Goal: Task Accomplishment & Management: Manage account settings

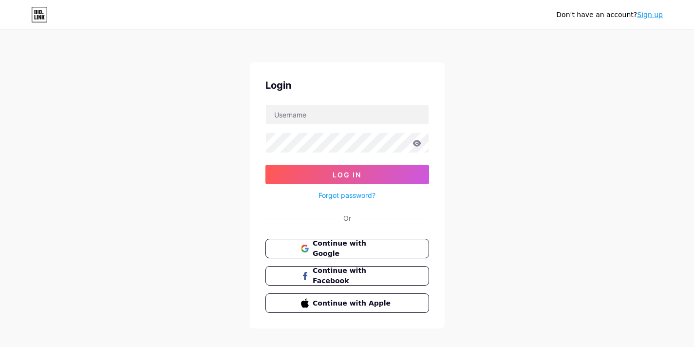
type input "[EMAIL_ADDRESS][DOMAIN_NAME]"
drag, startPoint x: 398, startPoint y: 113, endPoint x: 238, endPoint y: 111, distance: 159.7
click at [238, 111] on div "Don't have an account? Sign up Login [EMAIL_ADDRESS][DOMAIN_NAME] Log In Forgot…" at bounding box center [347, 179] width 694 height 359
click at [285, 111] on input "text" at bounding box center [347, 114] width 163 height 19
paste input "lesmorveuses"
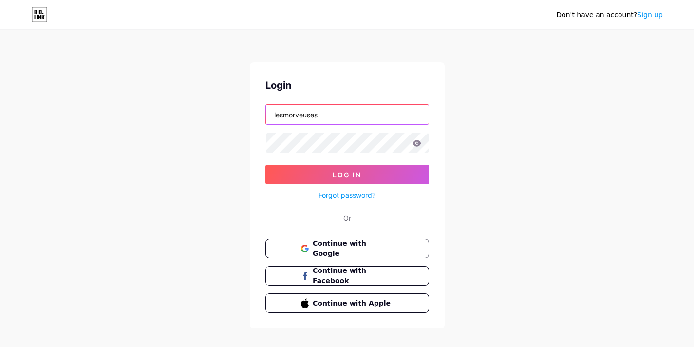
type input "lesmorveuses"
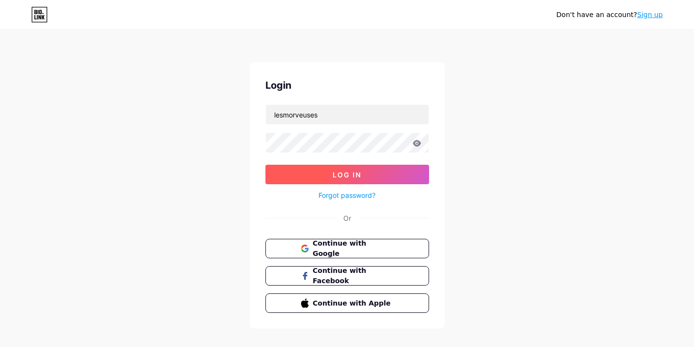
click at [376, 176] on button "Log In" at bounding box center [347, 174] width 164 height 19
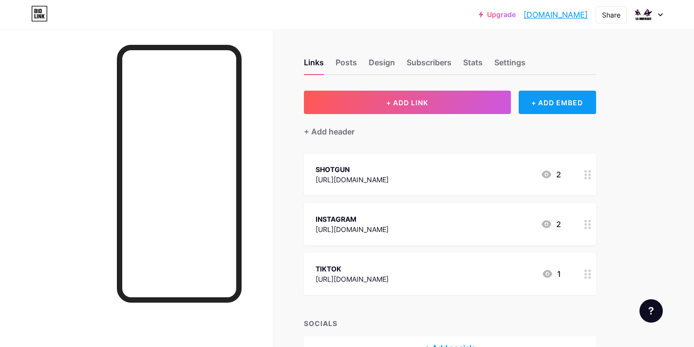
click at [586, 106] on div "+ ADD EMBED" at bounding box center [556, 102] width 77 height 23
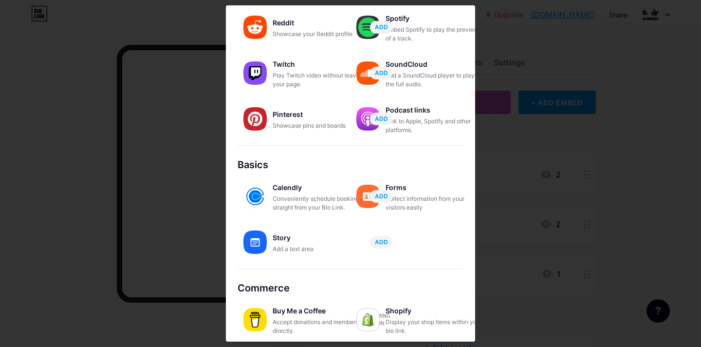
scroll to position [160, 0]
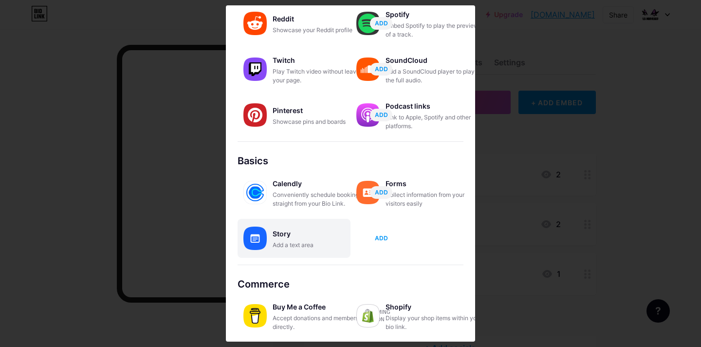
click at [385, 237] on span "ADD" at bounding box center [381, 238] width 13 height 8
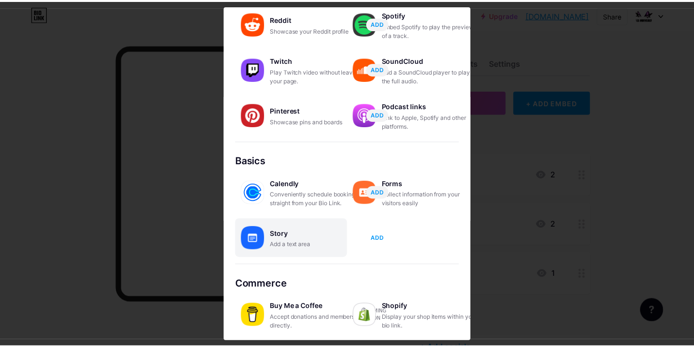
scroll to position [0, 0]
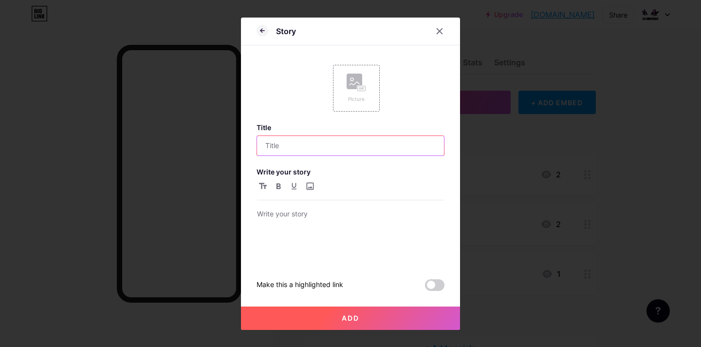
click at [368, 153] on input "text" at bounding box center [350, 145] width 187 height 19
type input "LES MORVEUSES - SITE WEB"
click at [428, 287] on span at bounding box center [434, 285] width 19 height 12
click at [425, 287] on input "checkbox" at bounding box center [425, 287] width 0 height 0
click at [428, 287] on span at bounding box center [434, 285] width 19 height 12
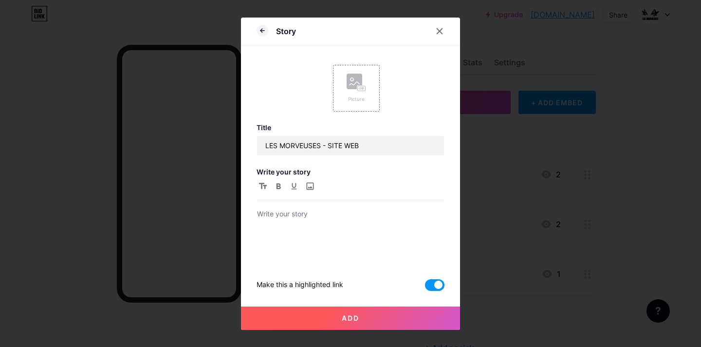
click at [425, 287] on input "checkbox" at bounding box center [425, 287] width 0 height 0
click at [316, 225] on div at bounding box center [350, 235] width 187 height 55
click at [370, 319] on button "Add" at bounding box center [350, 317] width 219 height 23
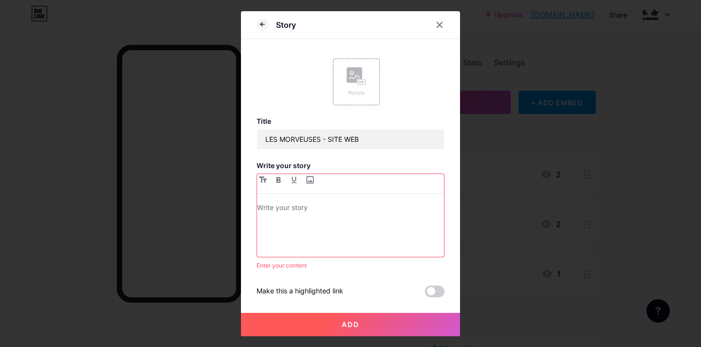
click at [309, 239] on div at bounding box center [350, 229] width 187 height 55
click at [307, 224] on div at bounding box center [350, 229] width 187 height 55
click at [385, 320] on button "Add" at bounding box center [350, 323] width 219 height 23
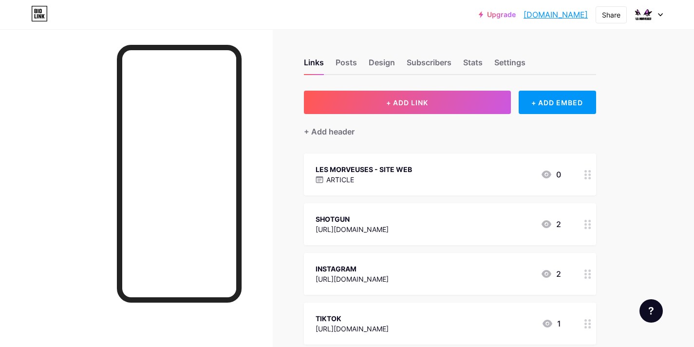
click at [580, 174] on div at bounding box center [587, 174] width 17 height 42
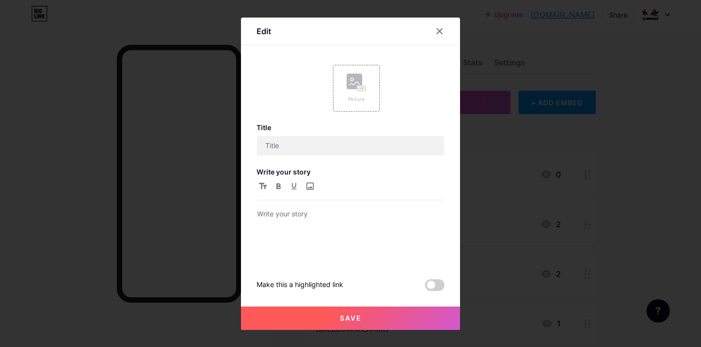
type input "LES MORVEUSES - SITE WEB"
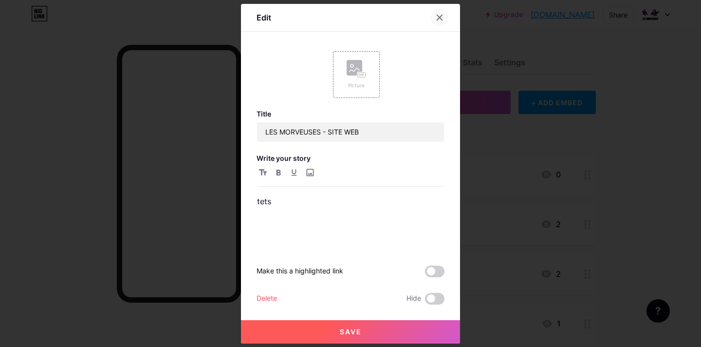
click at [438, 18] on icon at bounding box center [439, 17] width 5 height 5
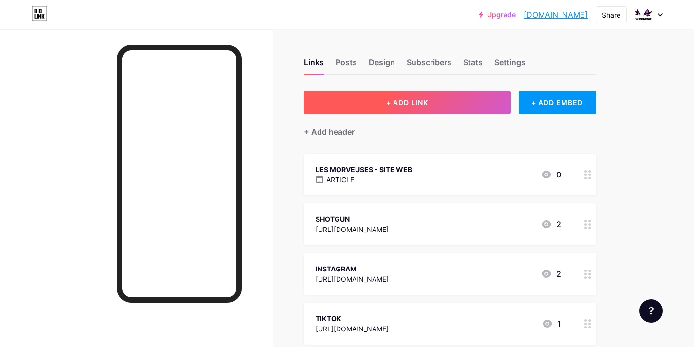
click at [451, 102] on button "+ ADD LINK" at bounding box center [407, 102] width 207 height 23
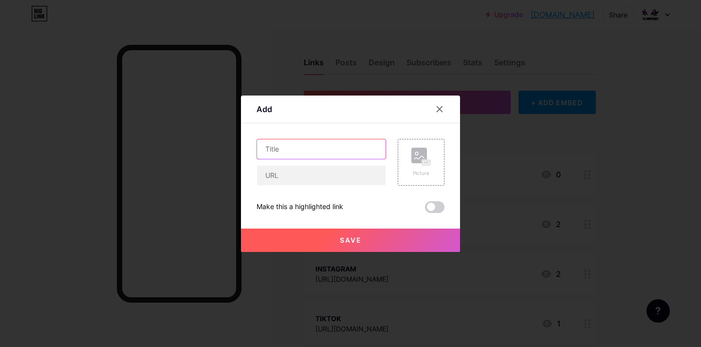
click at [325, 145] on input "text" at bounding box center [321, 148] width 128 height 19
click at [346, 149] on input "LES MORVEUSES - SITEWEB" at bounding box center [321, 148] width 128 height 19
type input "LES MORVEUSES - SITE WEB"
click at [336, 168] on input "text" at bounding box center [321, 174] width 128 height 19
type input "www.lesmorveuses.fr"
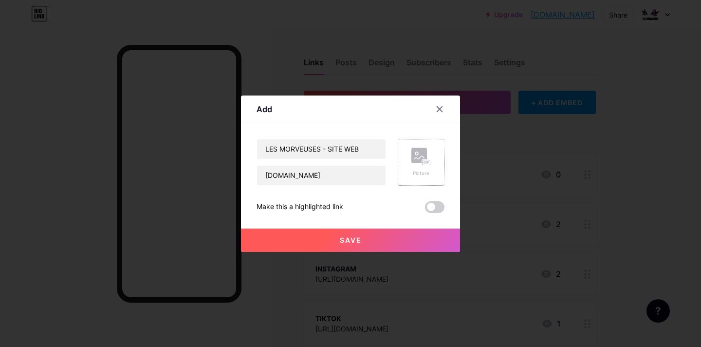
click at [435, 170] on div "Picture" at bounding box center [421, 162] width 47 height 47
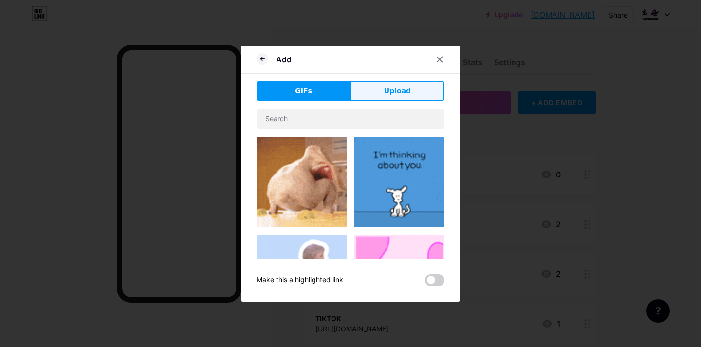
click at [409, 99] on button "Upload" at bounding box center [397, 90] width 94 height 19
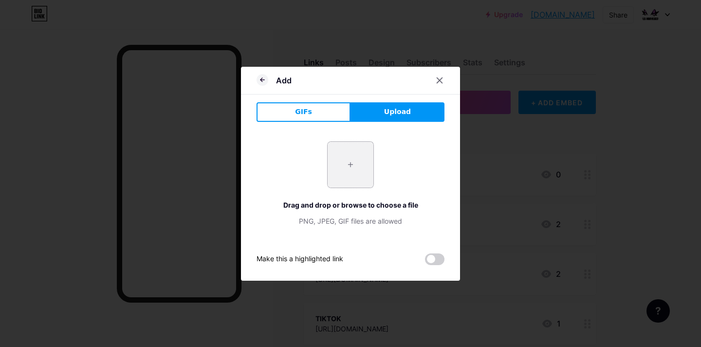
click at [355, 169] on input "file" at bounding box center [351, 165] width 46 height 46
type input "C:\fakepath\logo LM color.png"
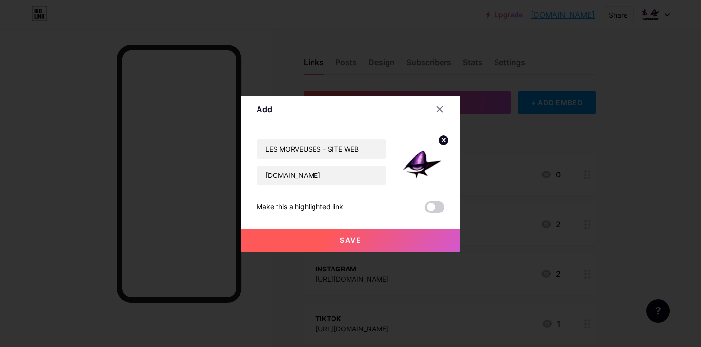
click at [405, 234] on button "Save" at bounding box center [350, 239] width 219 height 23
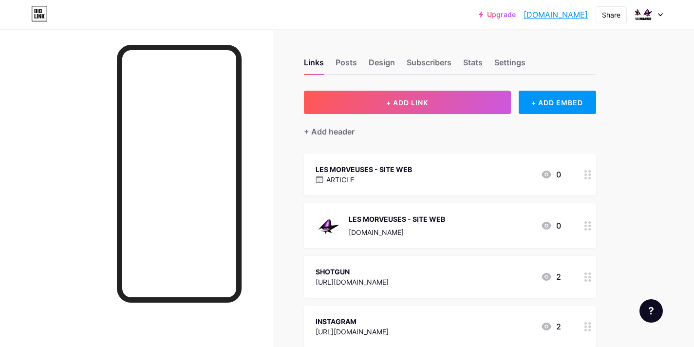
click at [584, 175] on div at bounding box center [587, 174] width 17 height 42
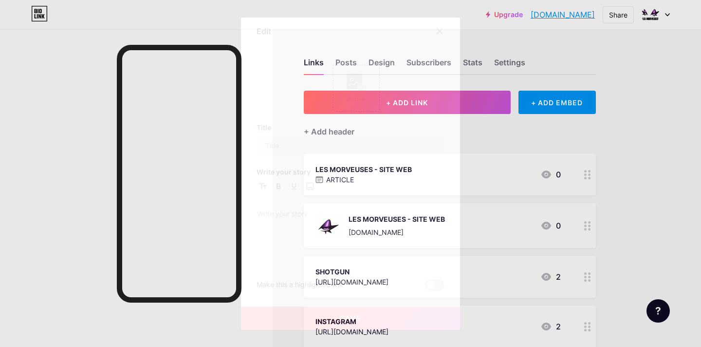
type input "LES MORVEUSES - SITE WEB"
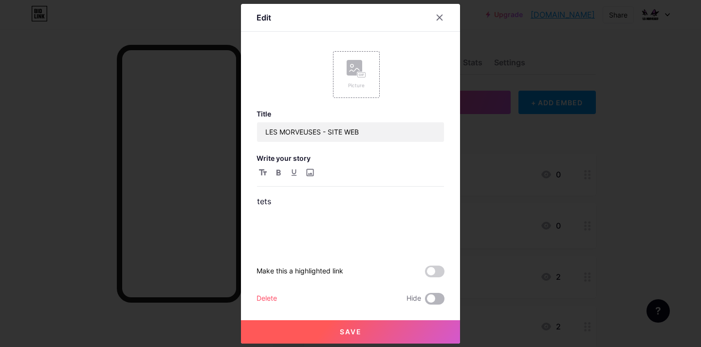
click at [430, 294] on span at bounding box center [434, 299] width 19 height 12
click at [425, 301] on input "checkbox" at bounding box center [425, 301] width 0 height 0
click at [267, 296] on div "Delete" at bounding box center [267, 299] width 20 height 12
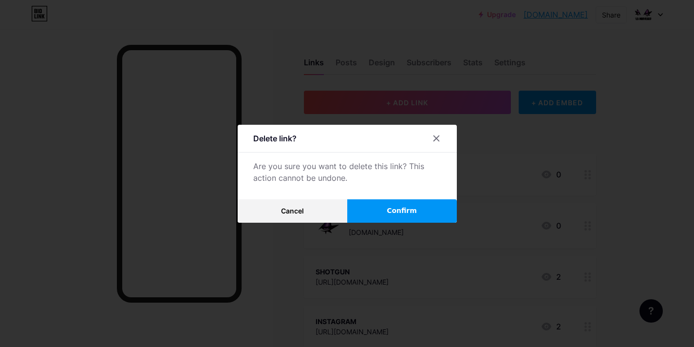
click at [384, 217] on button "Confirm" at bounding box center [402, 210] width 110 height 23
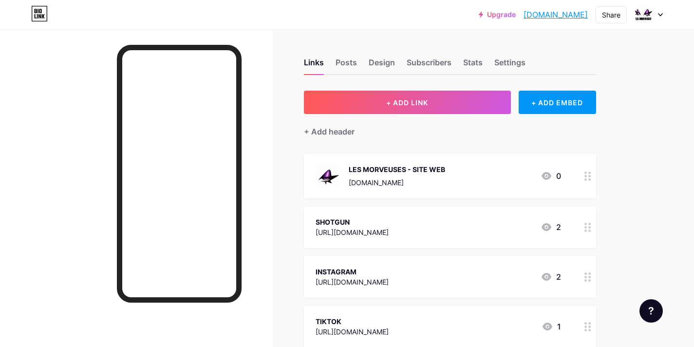
click at [388, 218] on div "SHOTGUN" at bounding box center [351, 222] width 73 height 10
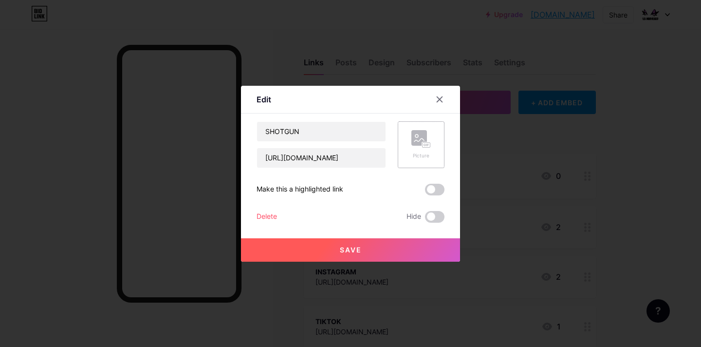
click at [418, 155] on div "Picture" at bounding box center [420, 155] width 19 height 7
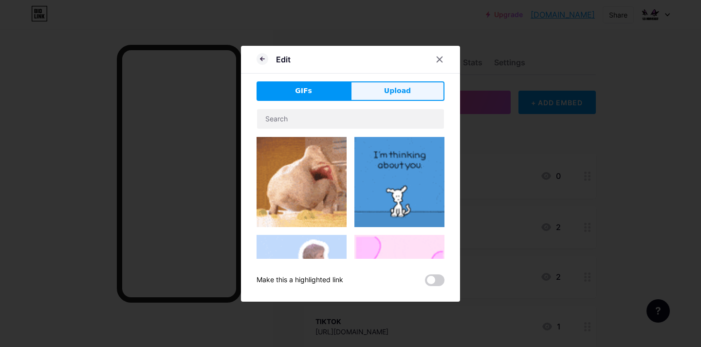
click at [405, 87] on span "Upload" at bounding box center [397, 91] width 27 height 10
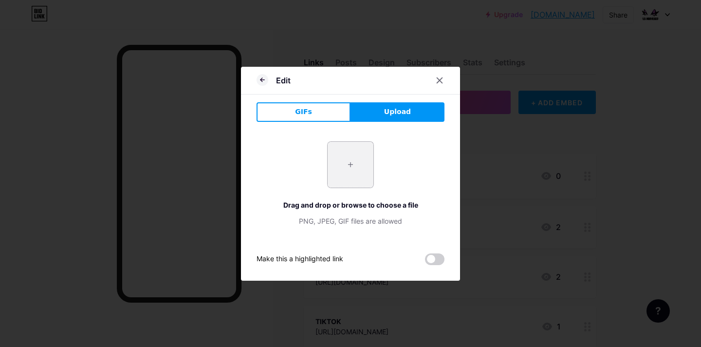
click at [368, 163] on input "file" at bounding box center [351, 165] width 46 height 46
type input "C:\fakepath\unnamed.png"
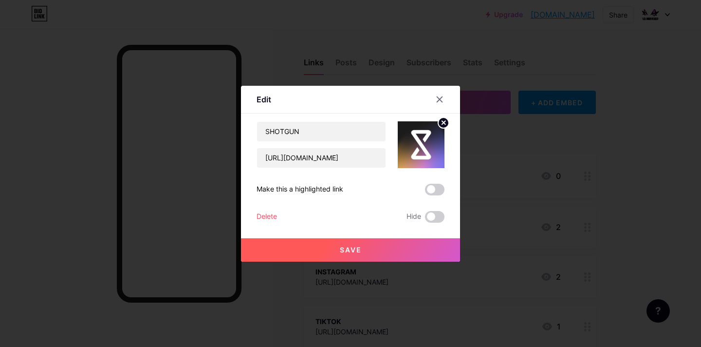
click at [387, 245] on button "Save" at bounding box center [350, 249] width 219 height 23
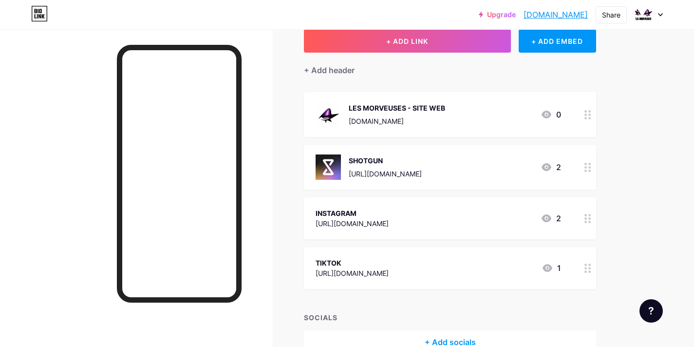
scroll to position [85, 0]
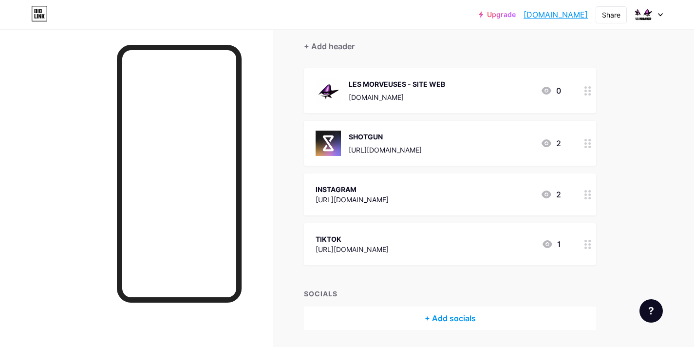
click at [395, 207] on div "INSTAGRAM https://www.instagram.com/morveuses_party/?utm_source=ig_web_button_s…" at bounding box center [450, 194] width 292 height 42
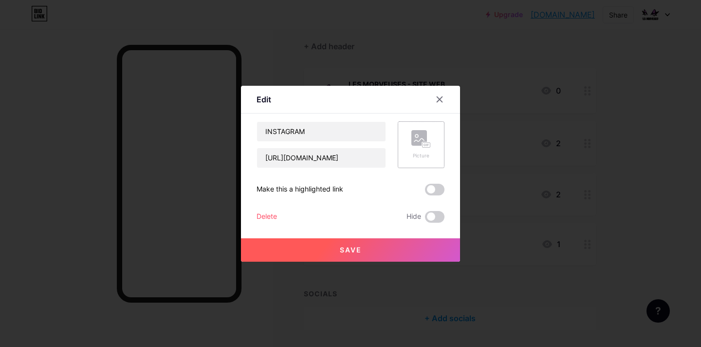
click at [419, 135] on rect at bounding box center [419, 138] width 16 height 16
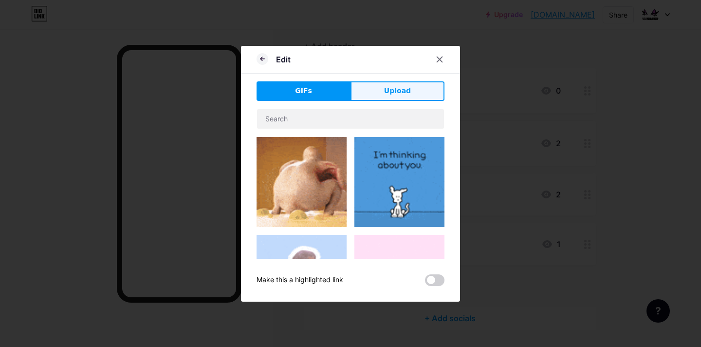
click at [366, 93] on button "Upload" at bounding box center [397, 90] width 94 height 19
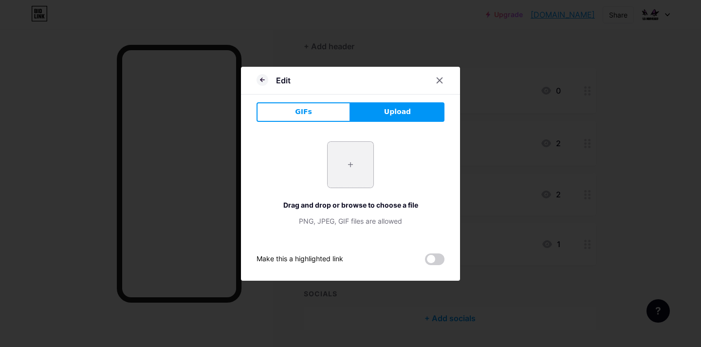
click at [353, 156] on input "file" at bounding box center [351, 165] width 46 height 46
type input "C:\fakepath\Instagram_icon.png.webp"
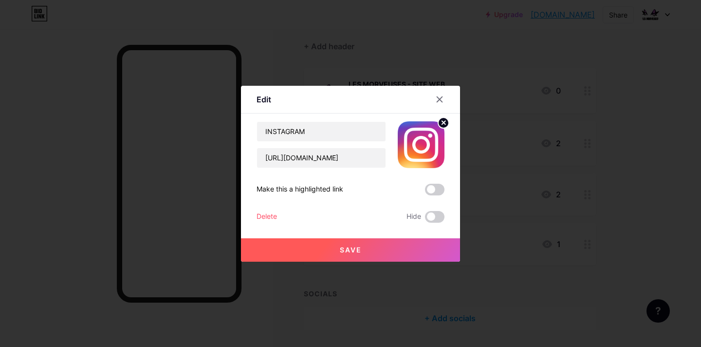
click at [364, 247] on button "Save" at bounding box center [350, 249] width 219 height 23
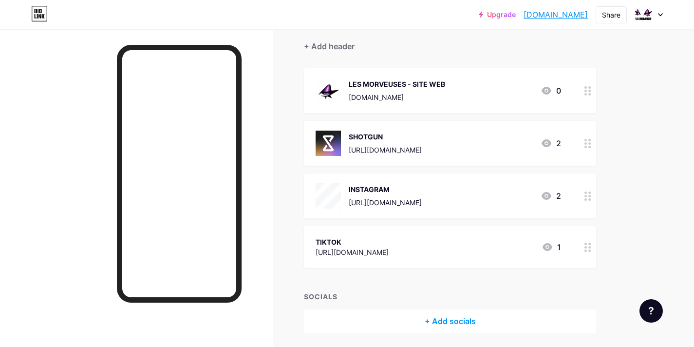
click at [388, 252] on div "[URL][DOMAIN_NAME]" at bounding box center [351, 252] width 73 height 10
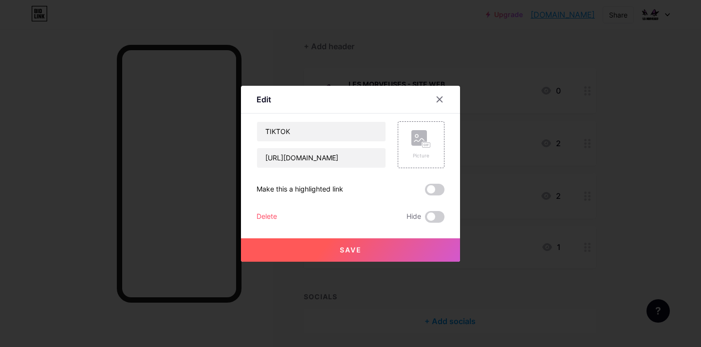
click at [308, 57] on div at bounding box center [350, 173] width 701 height 347
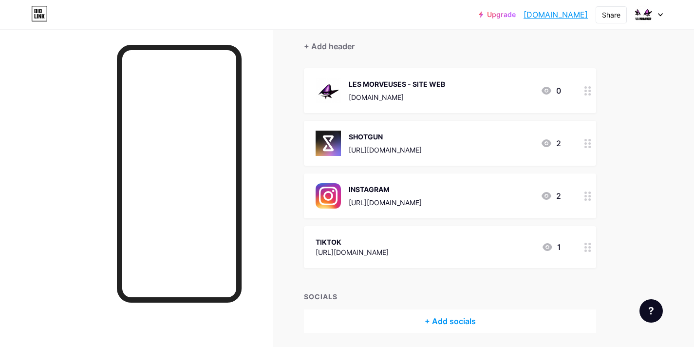
click at [388, 245] on div "TIKTOK" at bounding box center [351, 242] width 73 height 10
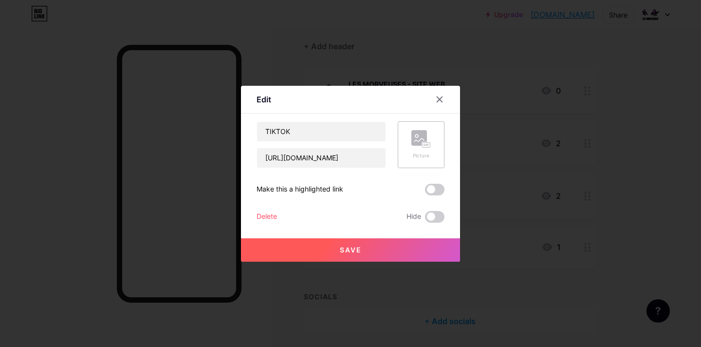
click at [425, 145] on icon at bounding box center [424, 145] width 2 height 2
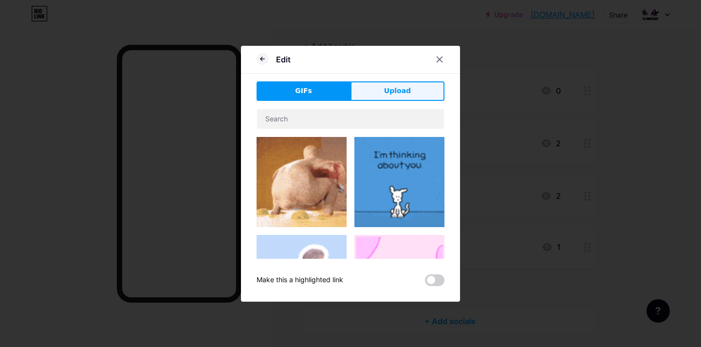
click at [385, 88] on span "Upload" at bounding box center [397, 91] width 27 height 10
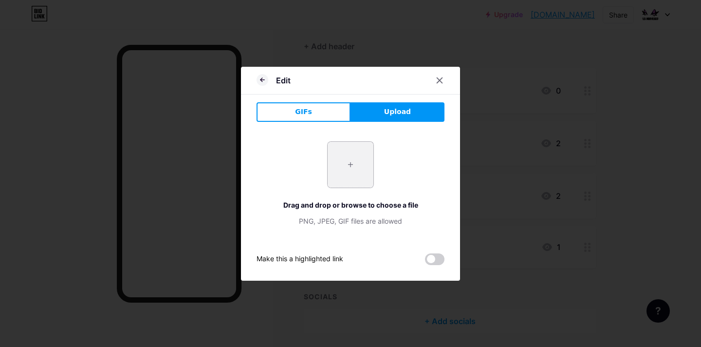
click at [342, 158] on input "file" at bounding box center [351, 165] width 46 height 46
type input "C:\fakepath\tiktok-social-media-logo-icon-free-png.webp"
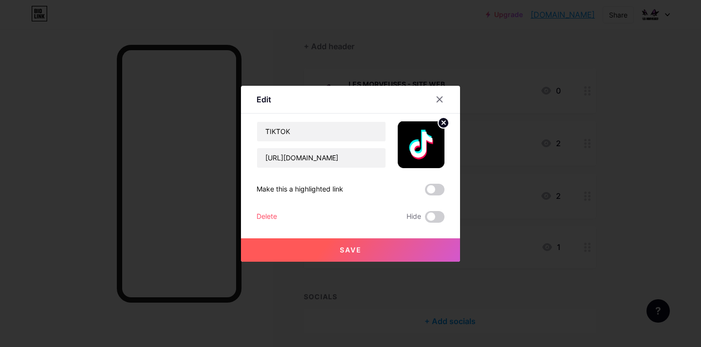
click at [367, 254] on button "Save" at bounding box center [350, 249] width 219 height 23
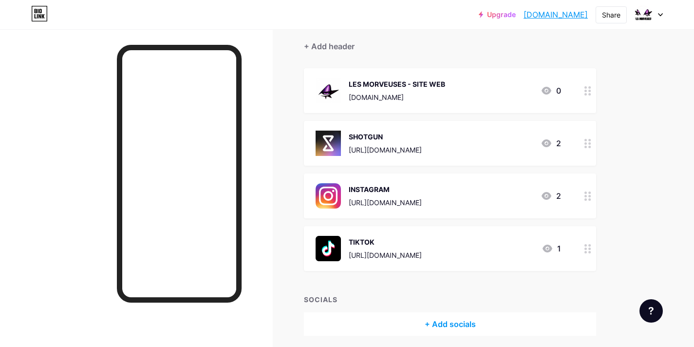
click at [282, 229] on div "Links Posts Design Subscribers Stats Settings + ADD LINK + ADD EMBED + Add head…" at bounding box center [318, 164] width 637 height 440
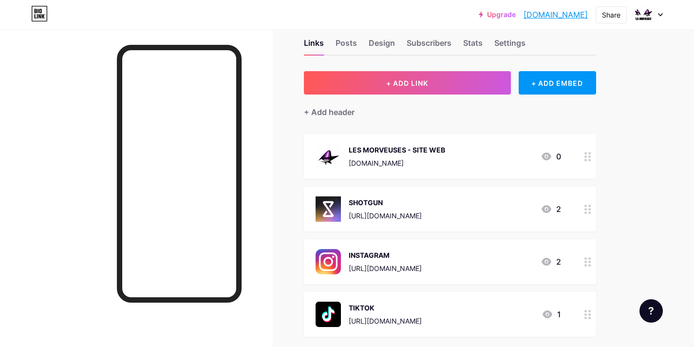
scroll to position [0, 0]
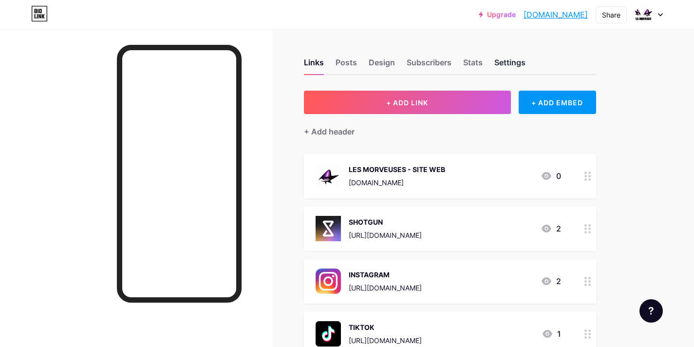
click at [507, 62] on div "Settings" at bounding box center [509, 65] width 31 height 18
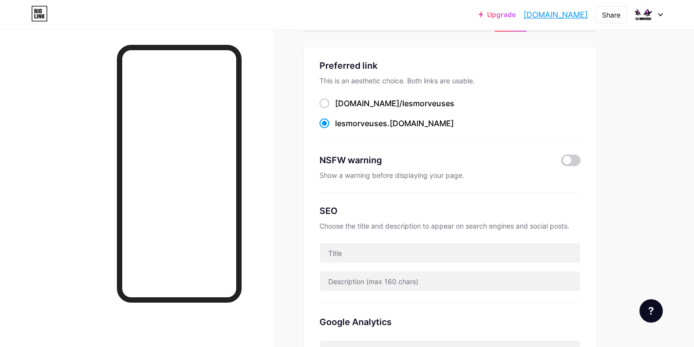
scroll to position [50, 0]
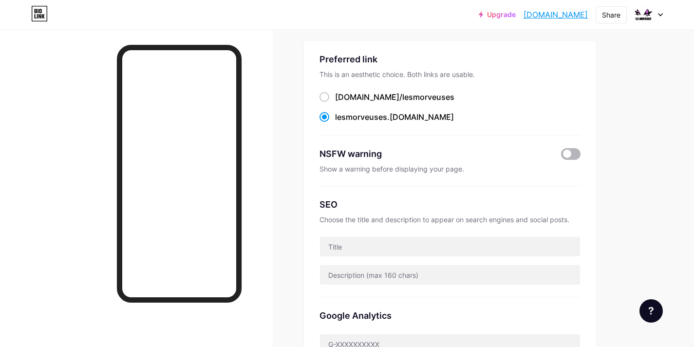
click at [570, 151] on span at bounding box center [570, 154] width 19 height 12
click at [561, 156] on input "checkbox" at bounding box center [561, 156] width 0 height 0
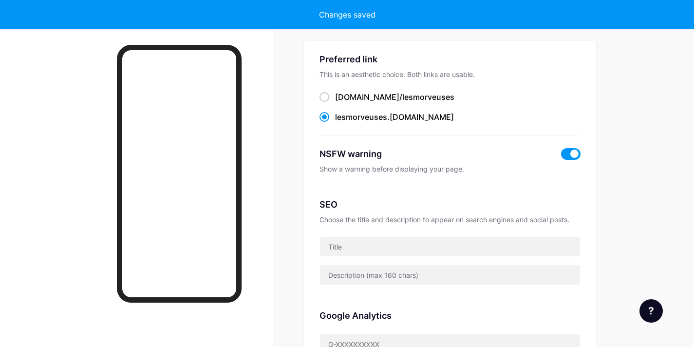
click at [573, 152] on span at bounding box center [570, 154] width 19 height 12
click at [561, 156] on input "checkbox" at bounding box center [561, 156] width 0 height 0
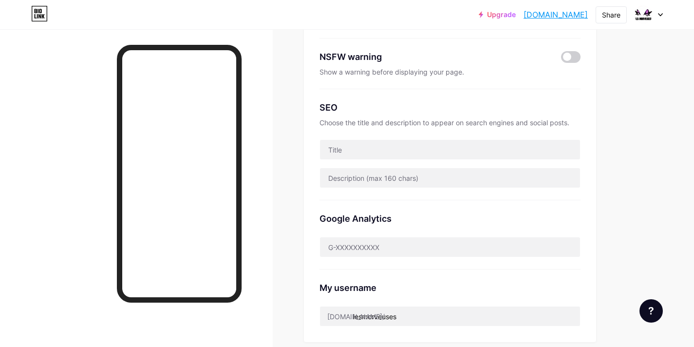
scroll to position [148, 0]
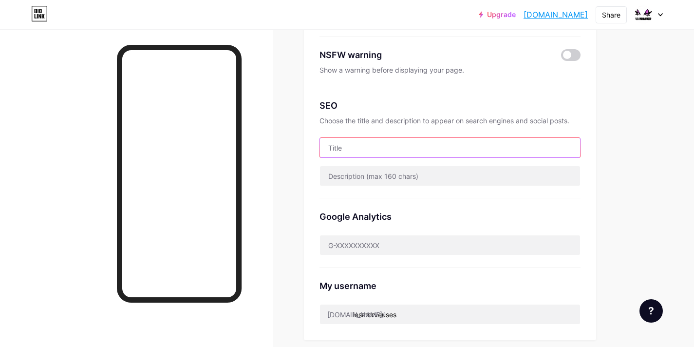
click at [509, 147] on input "text" at bounding box center [450, 147] width 260 height 19
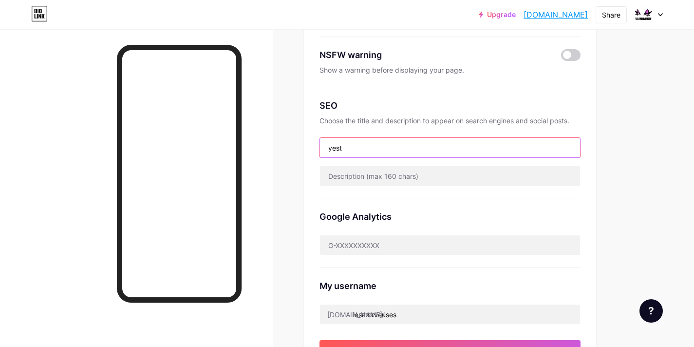
type input "yest"
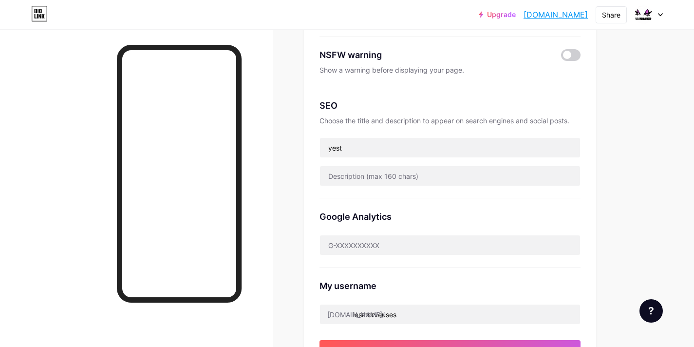
click at [524, 200] on div "Google Analytics" at bounding box center [449, 232] width 261 height 69
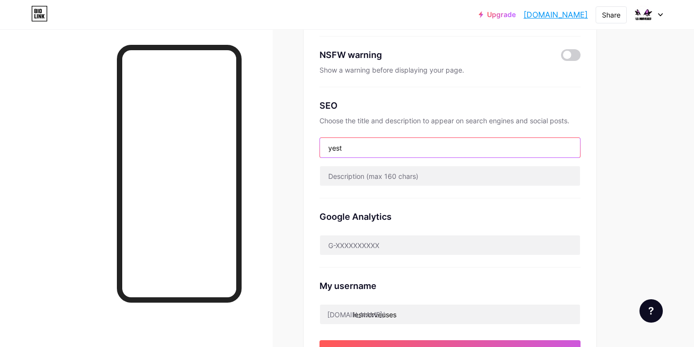
drag, startPoint x: 362, startPoint y: 148, endPoint x: 312, endPoint y: 148, distance: 49.6
click at [312, 148] on div "Preferred link This is an aesthetic choice. Both links are usable. bio.link/ le…" at bounding box center [450, 158] width 292 height 433
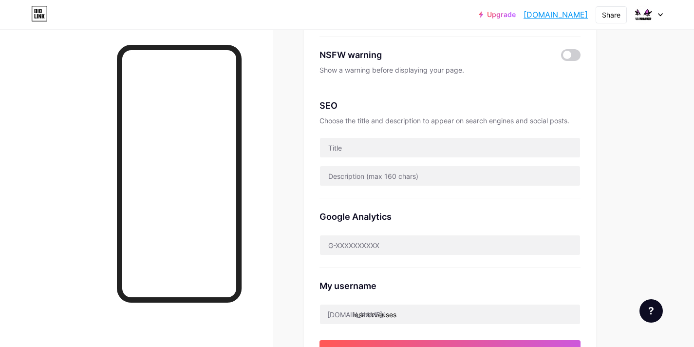
click at [381, 207] on div "Google Analytics" at bounding box center [449, 232] width 261 height 69
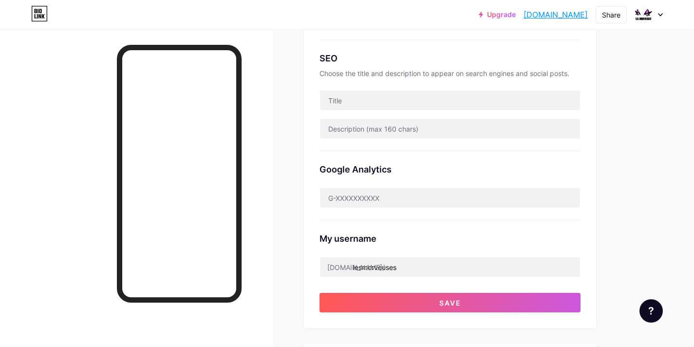
scroll to position [199, 0]
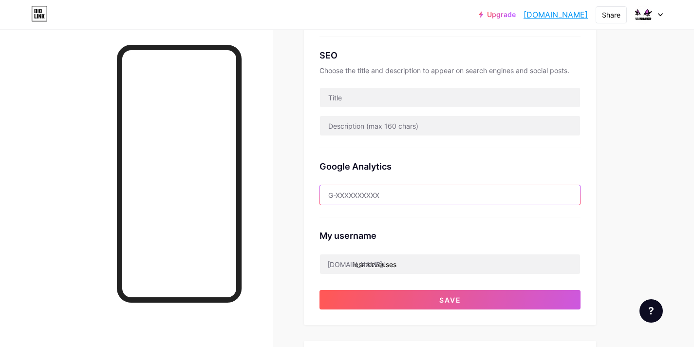
click at [369, 189] on input "text" at bounding box center [450, 194] width 260 height 19
paste input "G-7TYE5WVMBM"
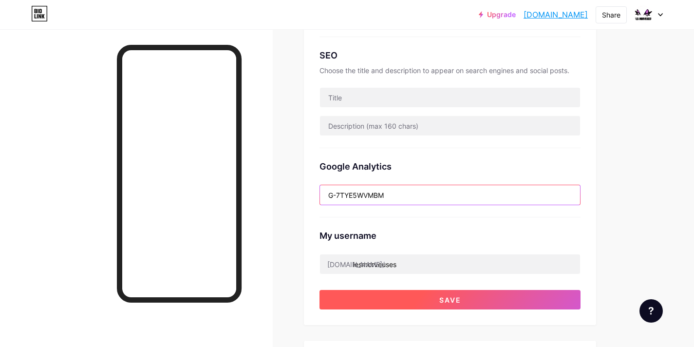
type input "G-7TYE5WVMBM"
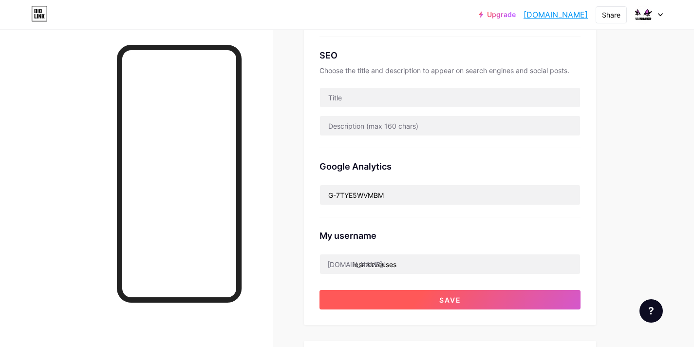
click at [440, 296] on span "Save" at bounding box center [450, 299] width 22 height 8
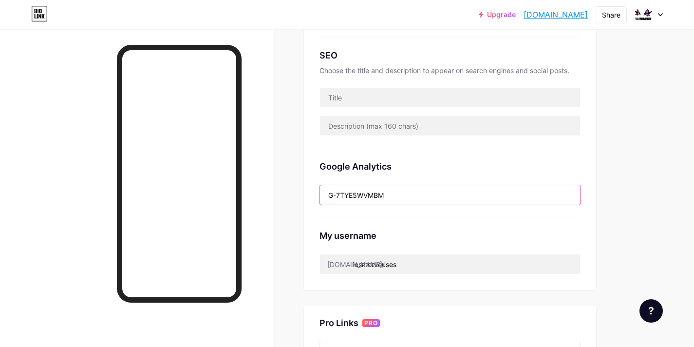
click at [412, 193] on input "G-7TYE5WVMBM" at bounding box center [450, 194] width 260 height 19
drag, startPoint x: 393, startPoint y: 196, endPoint x: 328, endPoint y: 196, distance: 65.7
click at [328, 196] on input "G-7TYE5WVMBM" at bounding box center [450, 194] width 260 height 19
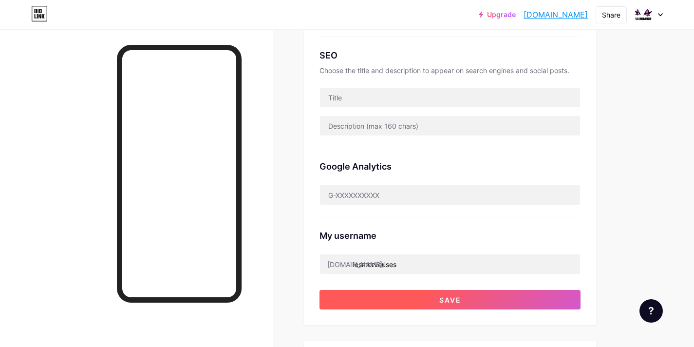
click at [431, 295] on button "Save" at bounding box center [449, 299] width 261 height 19
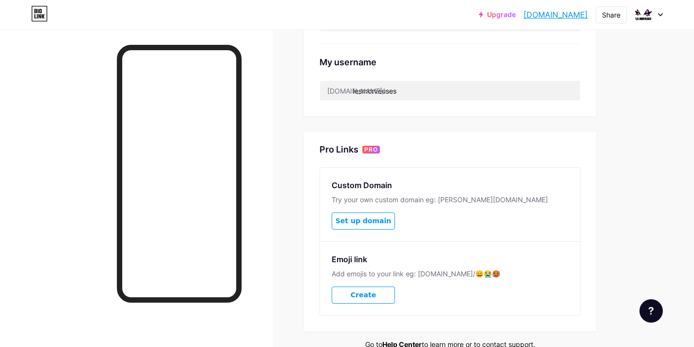
scroll to position [378, 0]
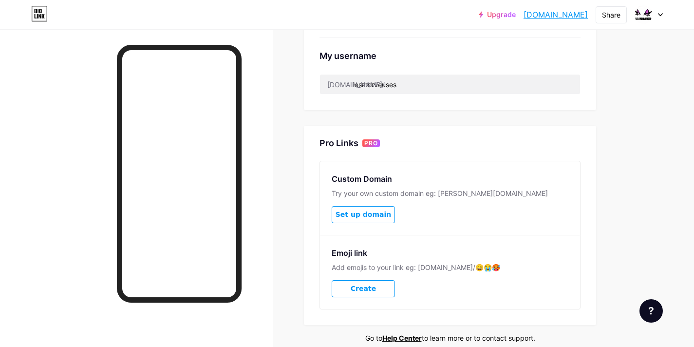
click at [379, 215] on span "Set up domain" at bounding box center [362, 214] width 55 height 8
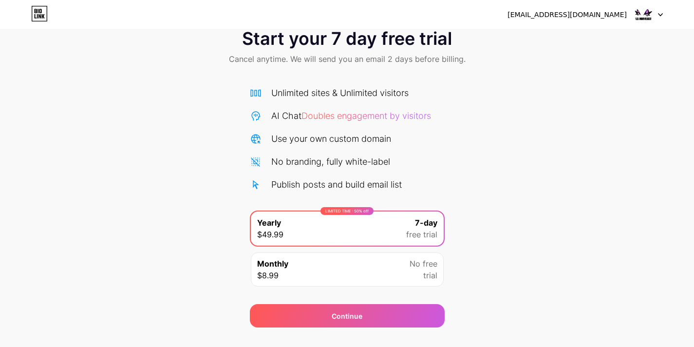
scroll to position [45, 0]
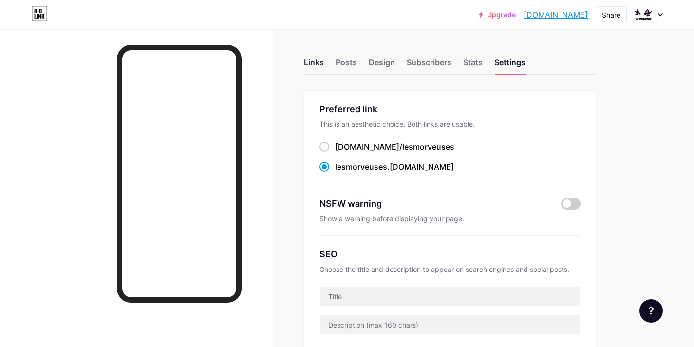
click at [312, 65] on div "Links" at bounding box center [314, 65] width 20 height 18
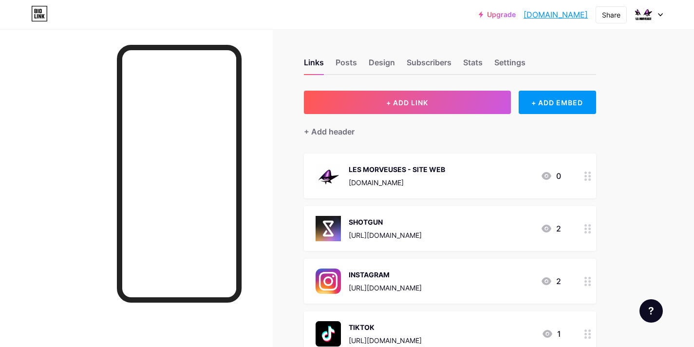
click at [449, 187] on div "LES MORVEUSES - SITE WEB www.lesmorveuses.fr 0" at bounding box center [437, 175] width 245 height 25
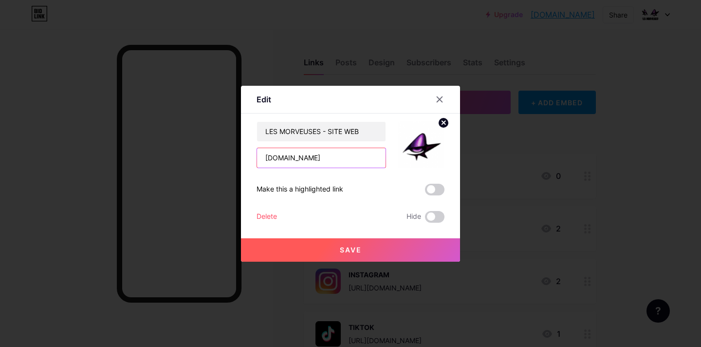
click at [283, 159] on input "www.lesmorveuses.fr" at bounding box center [321, 157] width 128 height 19
type input "[DOMAIN_NAME]"
click at [429, 192] on span at bounding box center [434, 189] width 19 height 12
click at [425, 192] on input "checkbox" at bounding box center [425, 192] width 0 height 0
click at [435, 188] on span at bounding box center [434, 189] width 19 height 12
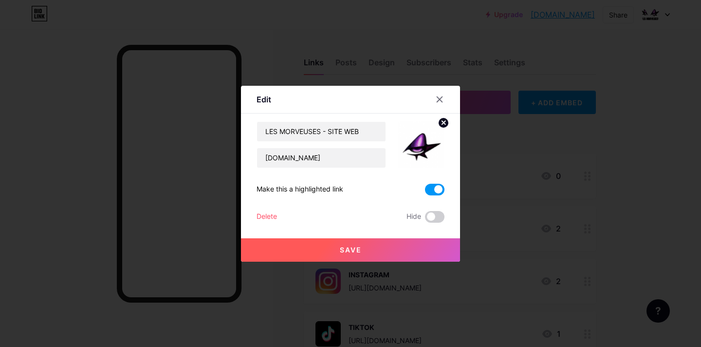
click at [425, 192] on input "checkbox" at bounding box center [425, 192] width 0 height 0
click at [352, 249] on span "Save" at bounding box center [351, 249] width 22 height 8
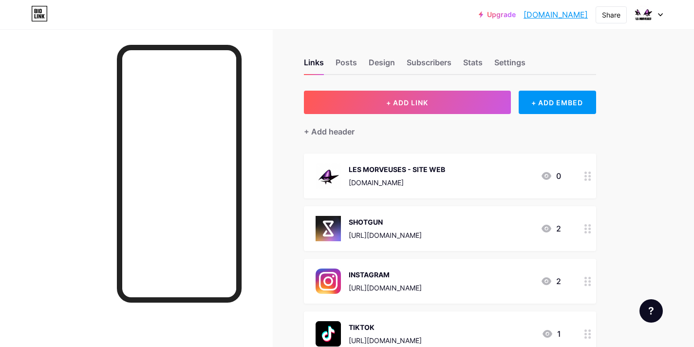
click at [666, 98] on div "Upgrade lesmorveuses.bi... lesmorveuses.bio.link Share Switch accounts LES MORV…" at bounding box center [347, 234] width 694 height 469
